Goal: Transaction & Acquisition: Obtain resource

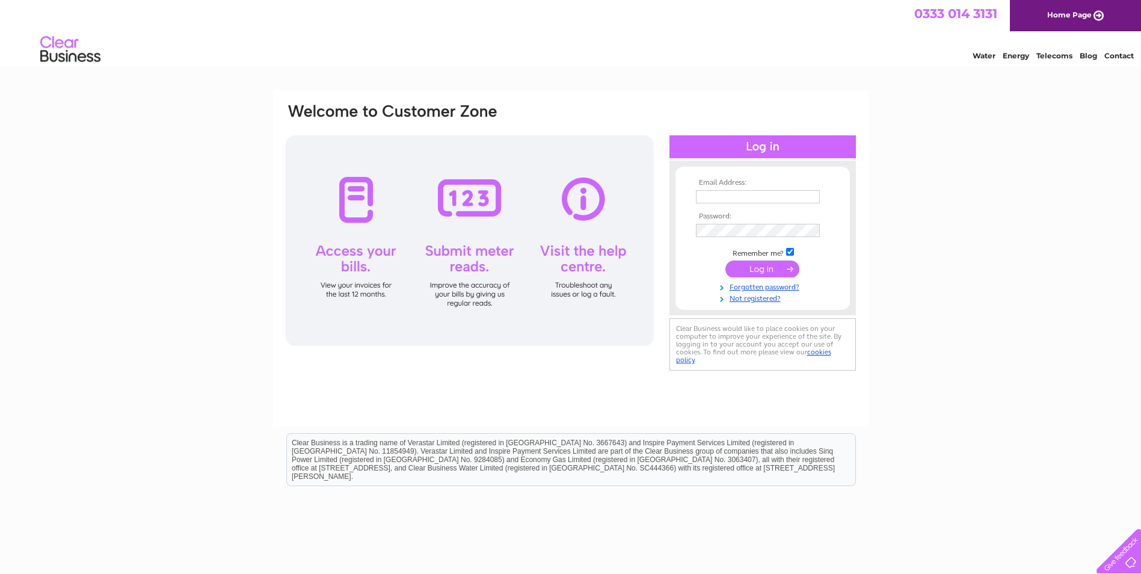
type input "[EMAIL_ADDRESS][DOMAIN_NAME]"
click at [785, 271] on input "submit" at bounding box center [762, 268] width 74 height 17
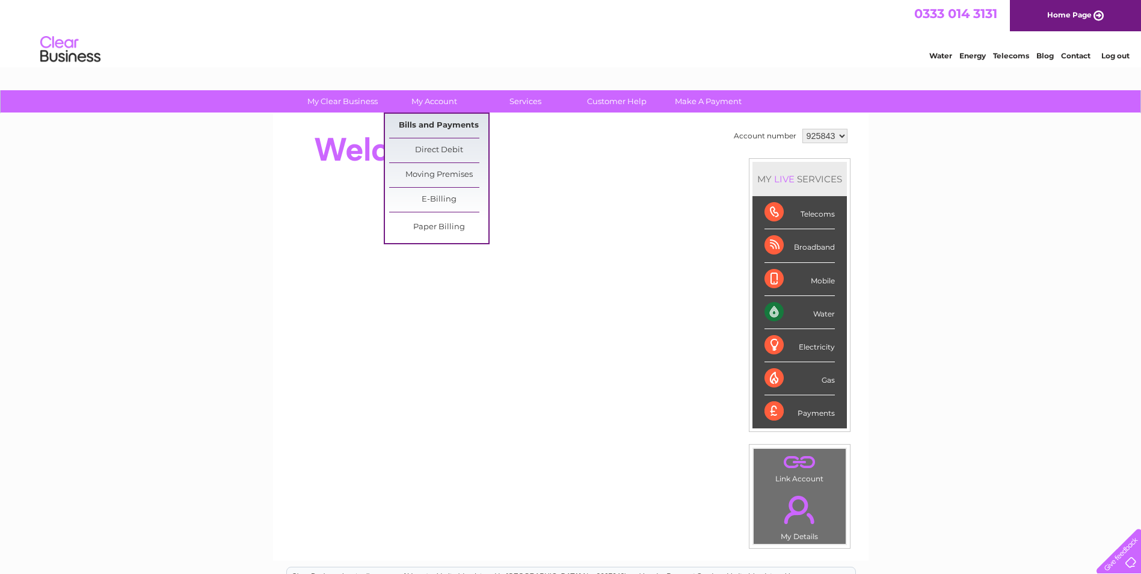
click at [435, 136] on link "Bills and Payments" at bounding box center [438, 126] width 99 height 24
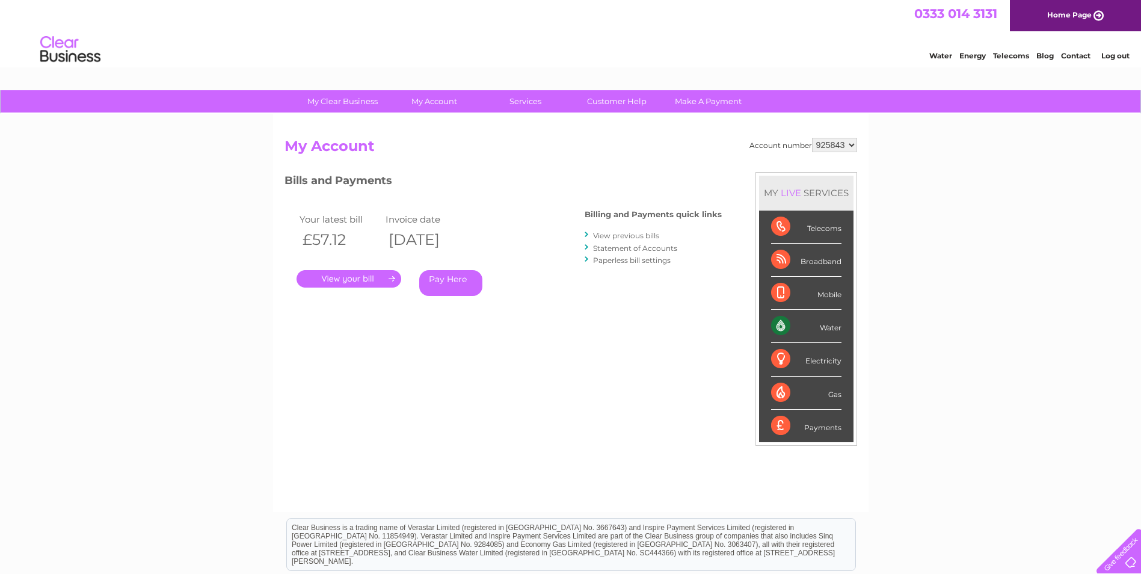
click at [347, 283] on link "." at bounding box center [348, 278] width 105 height 17
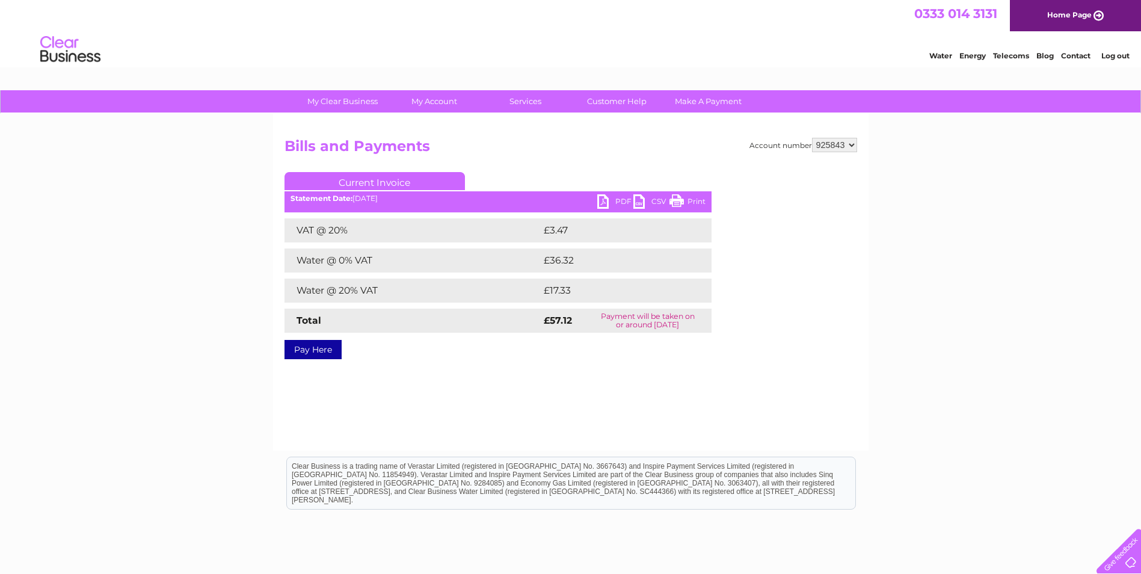
click at [619, 207] on link "PDF" at bounding box center [615, 202] width 36 height 17
click at [1113, 54] on link "Log out" at bounding box center [1115, 55] width 28 height 9
